Goal: Check status: Check status

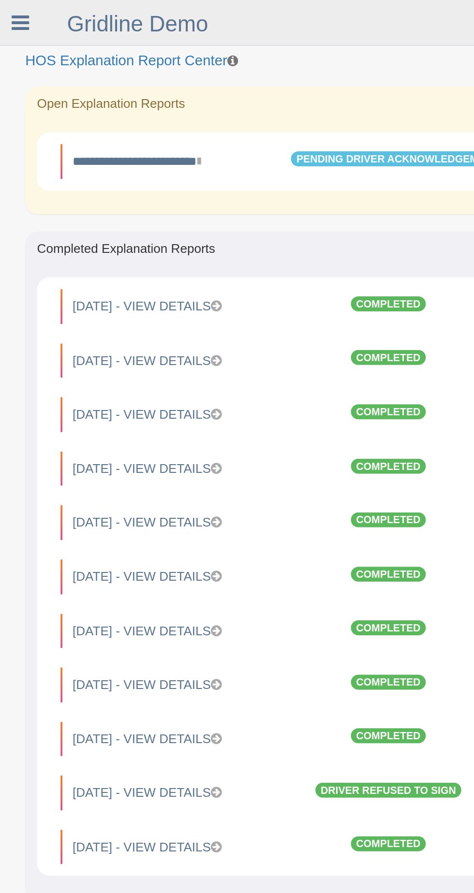
click at [21, 21] on div "Gridline Demo Joe Smitty Feedback/Support Log Off" at bounding box center [237, 14] width 474 height 28
click at [17, 15] on icon at bounding box center [12, 14] width 11 height 13
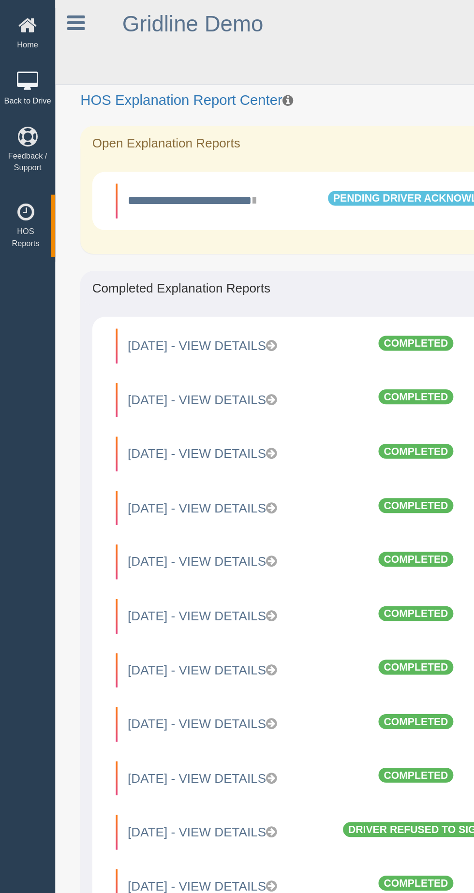
click at [21, 53] on icon at bounding box center [16, 50] width 29 height 12
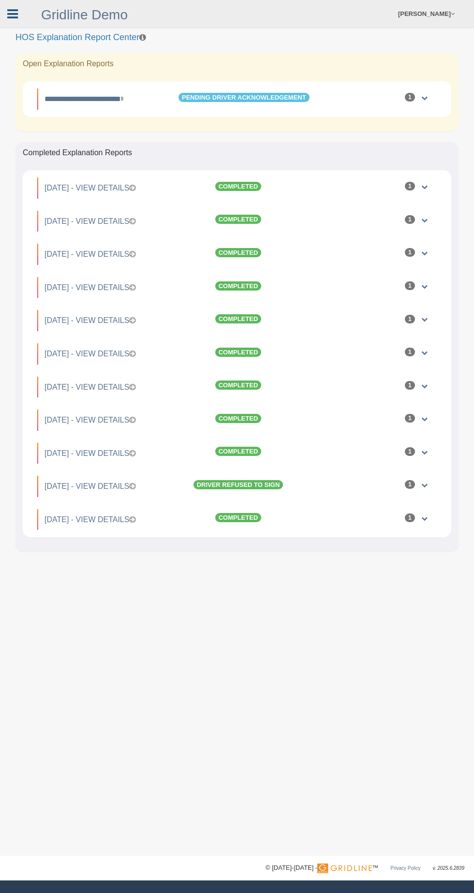
click at [18, 18] on icon at bounding box center [12, 14] width 11 height 13
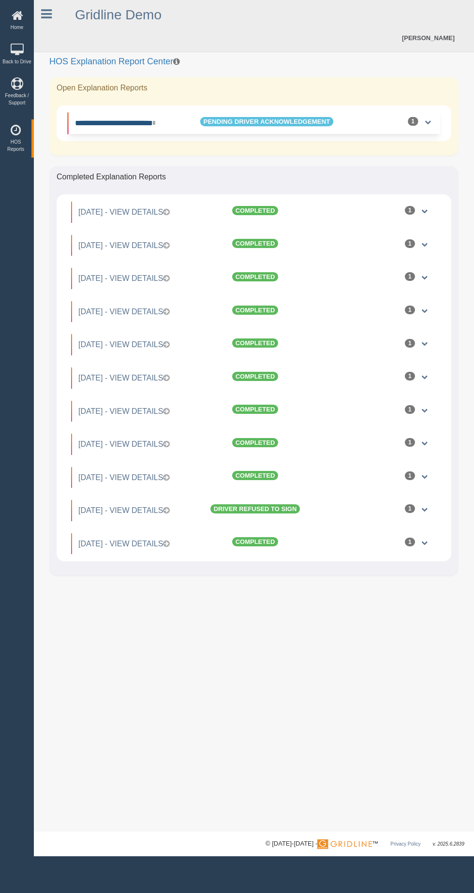
click at [99, 123] on link "**********" at bounding box center [115, 122] width 80 height 7
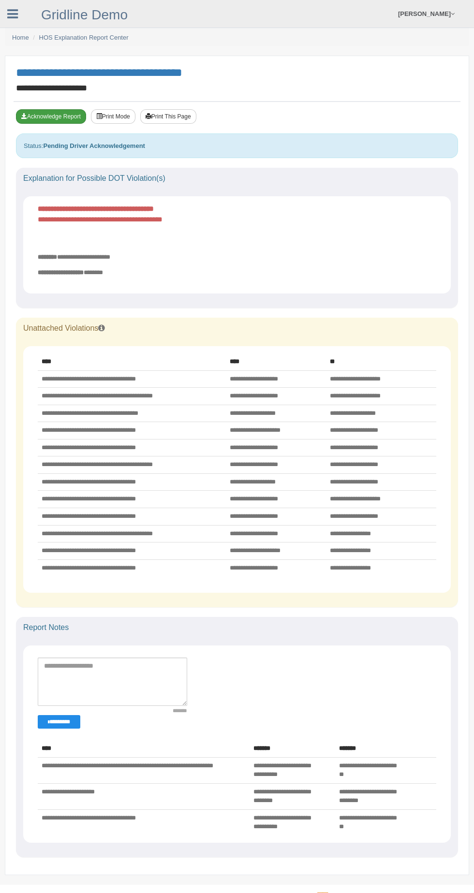
click at [41, 117] on button "Acknowledge Report" at bounding box center [51, 116] width 70 height 15
